Goal: Information Seeking & Learning: Learn about a topic

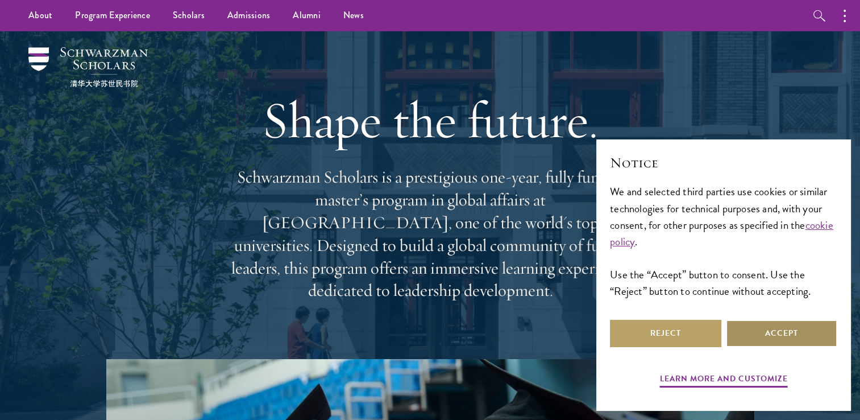
click at [791, 336] on button "Accept" at bounding box center [781, 333] width 111 height 27
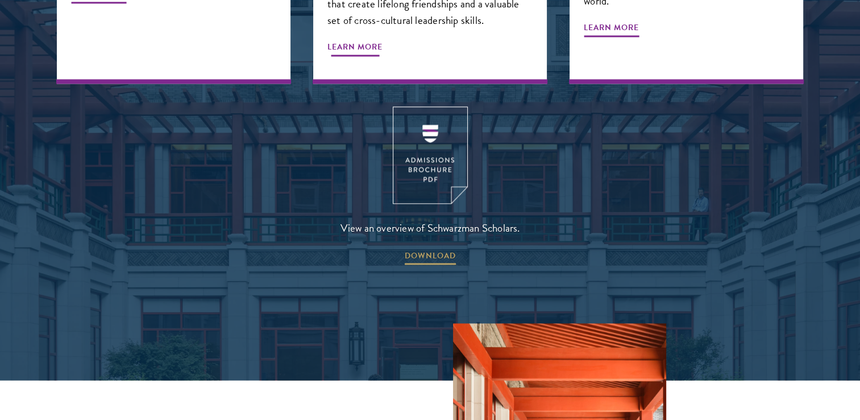
scroll to position [1519, 0]
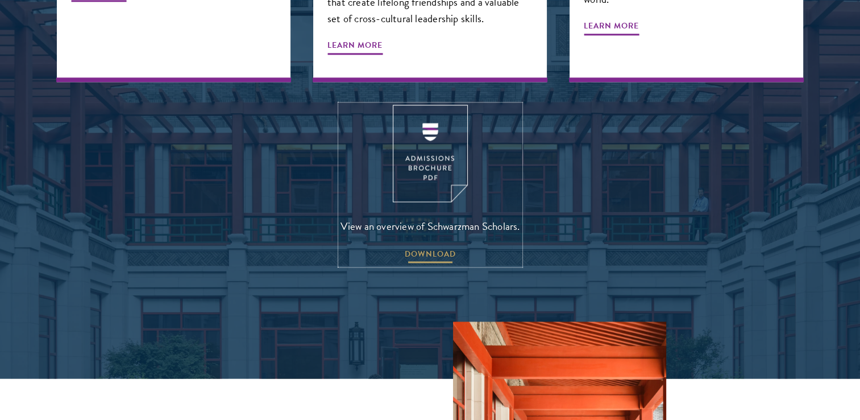
click at [439, 247] on span "DOWNLOAD" at bounding box center [430, 256] width 51 height 18
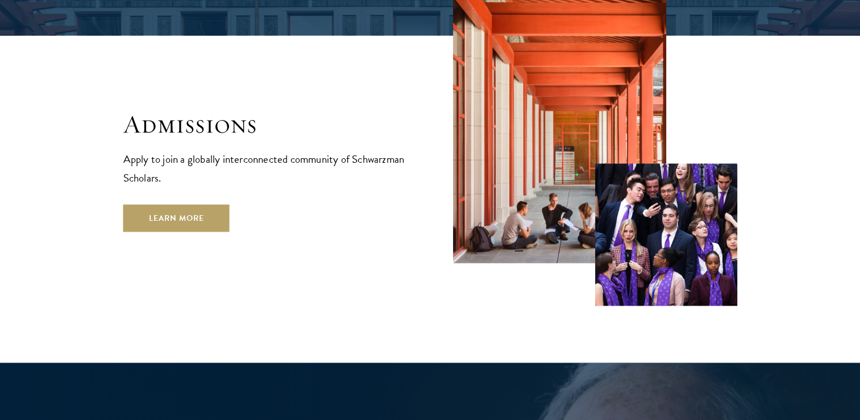
scroll to position [1863, 0]
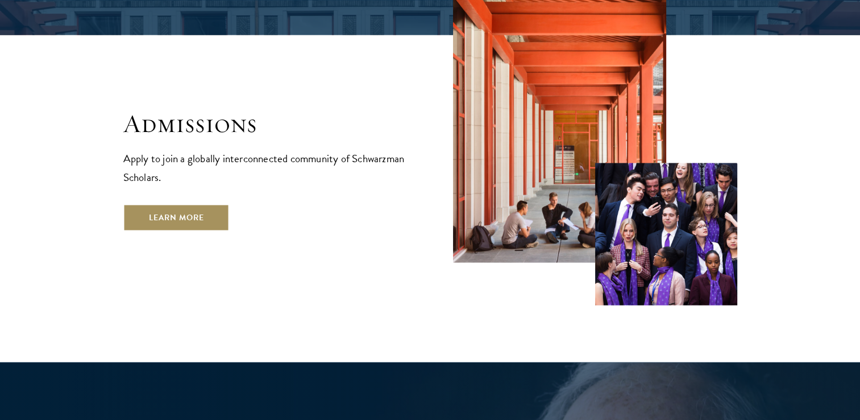
click at [177, 204] on link "Learn More" at bounding box center [176, 217] width 106 height 27
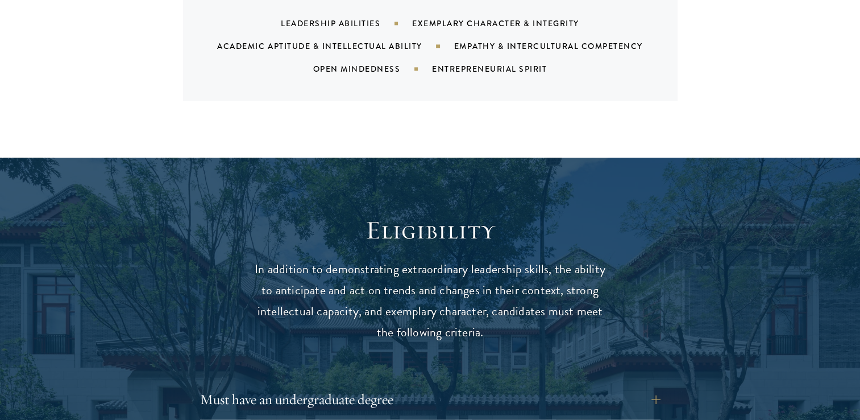
scroll to position [1358, 0]
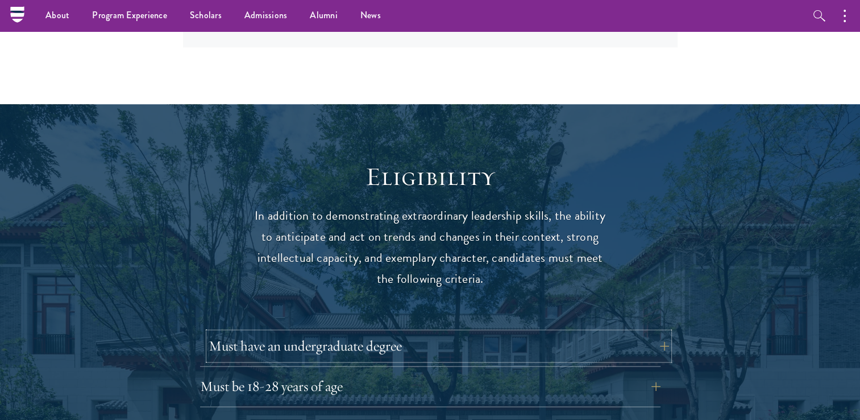
click at [341, 332] on button "Must have an undergraduate degree" at bounding box center [439, 345] width 461 height 27
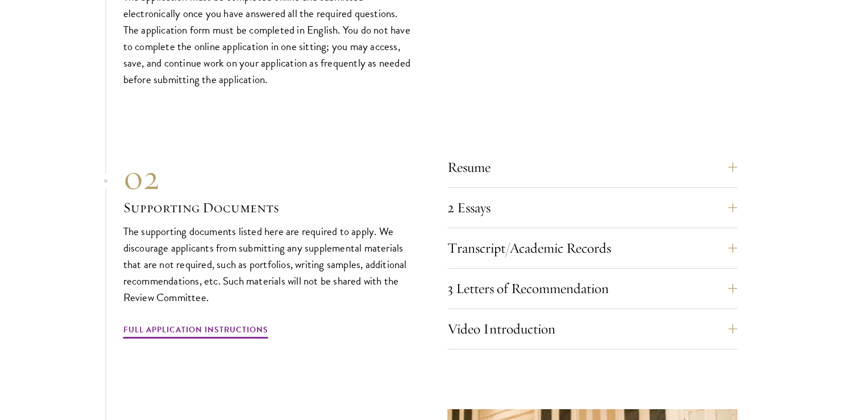
scroll to position [3662, 0]
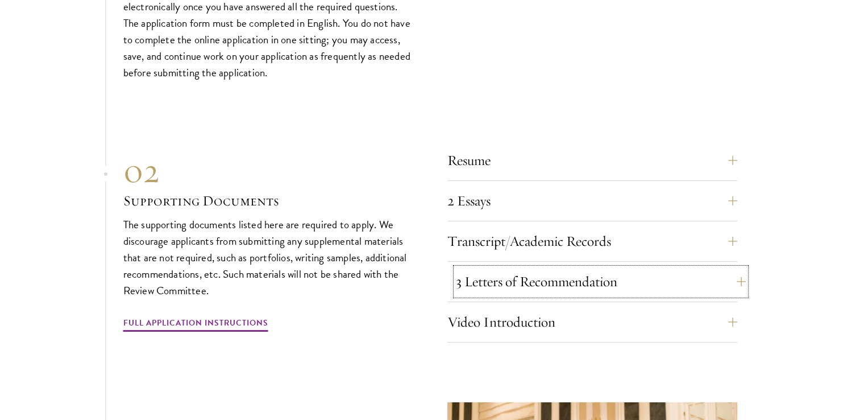
click at [508, 268] on button "3 Letters of Recommendation" at bounding box center [601, 281] width 290 height 27
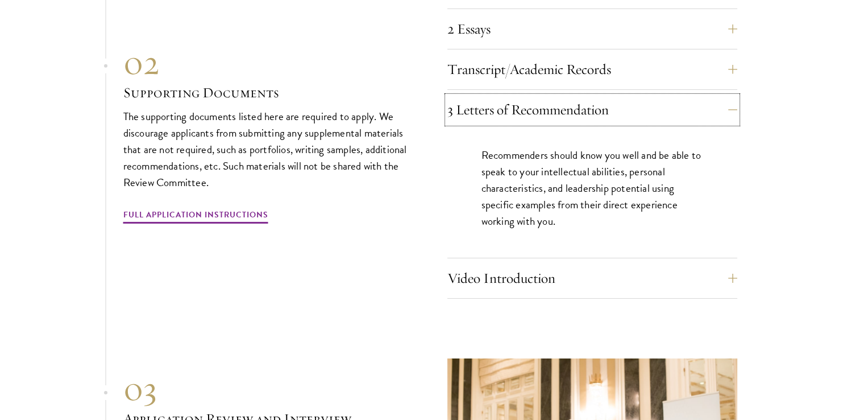
scroll to position [3772, 0]
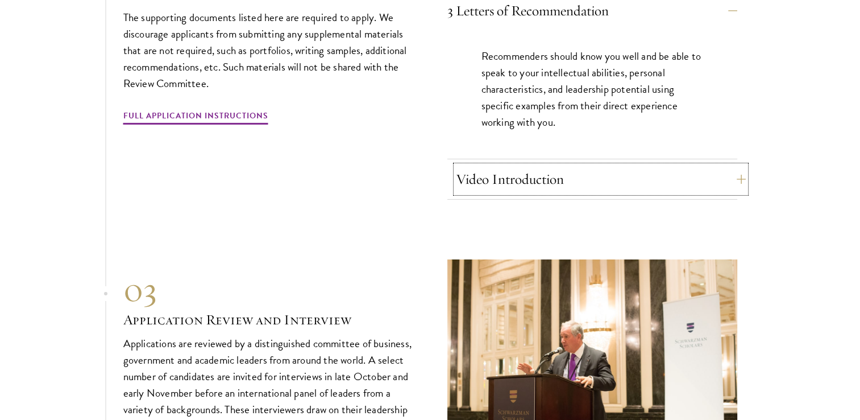
click at [649, 165] on button "Video Introduction" at bounding box center [601, 178] width 290 height 27
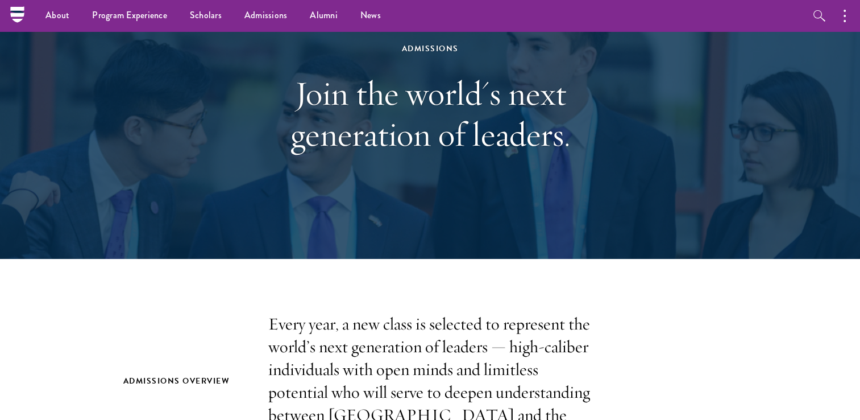
scroll to position [0, 0]
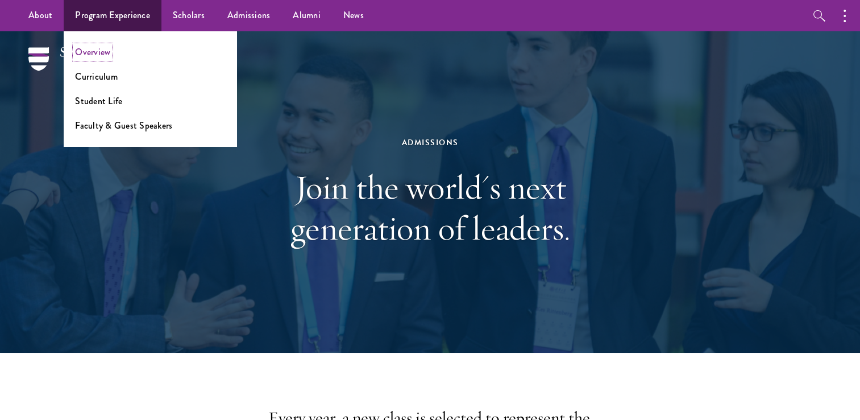
click at [96, 52] on link "Overview" at bounding box center [92, 51] width 35 height 13
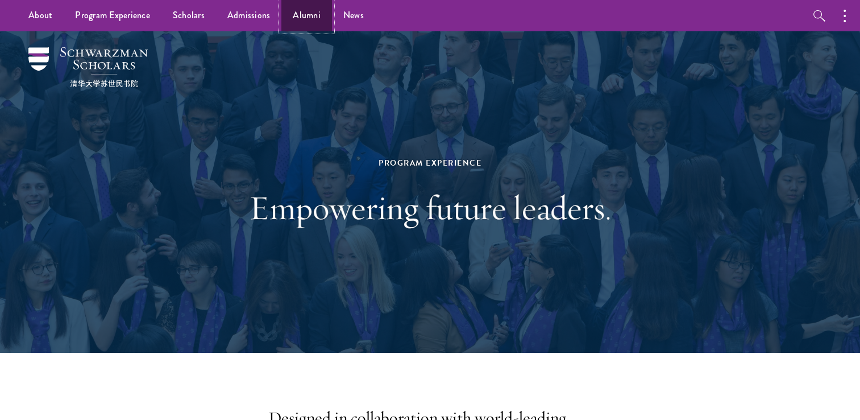
click at [299, 21] on link "Alumni" at bounding box center [307, 15] width 51 height 31
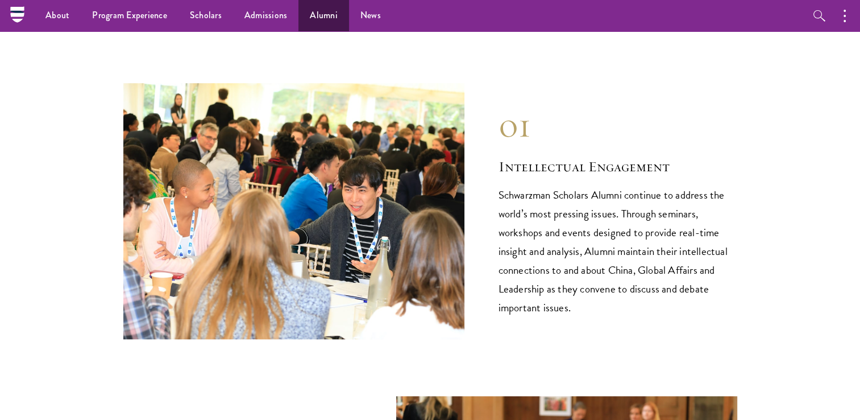
scroll to position [1085, 0]
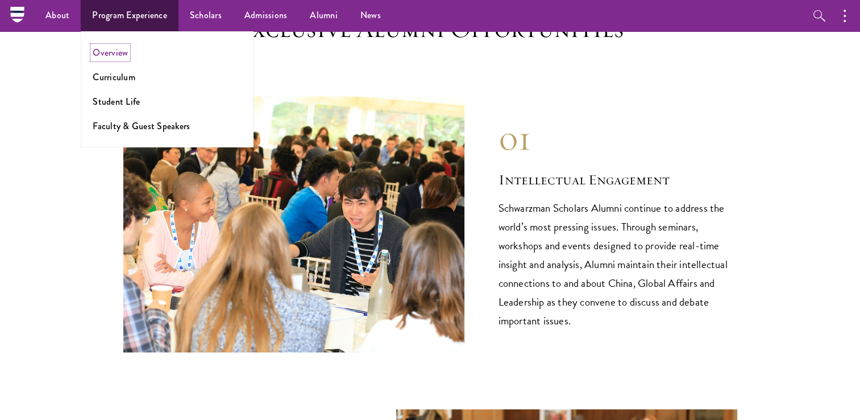
click at [109, 56] on link "Overview" at bounding box center [110, 52] width 35 height 13
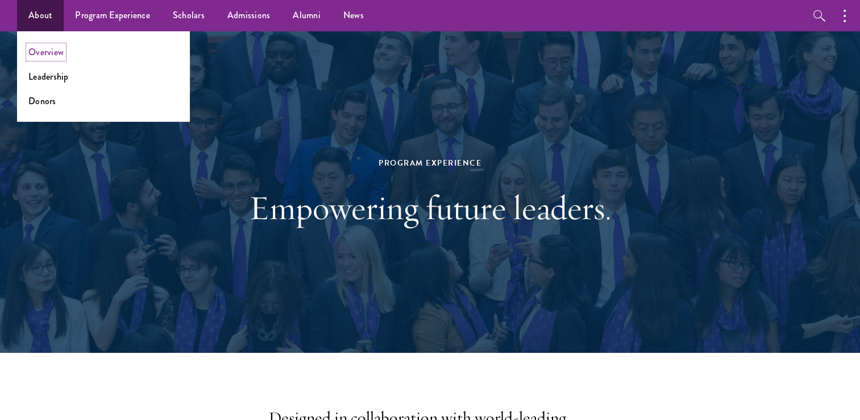
click at [51, 56] on link "Overview" at bounding box center [45, 51] width 35 height 13
